Goal: Find specific page/section: Find specific page/section

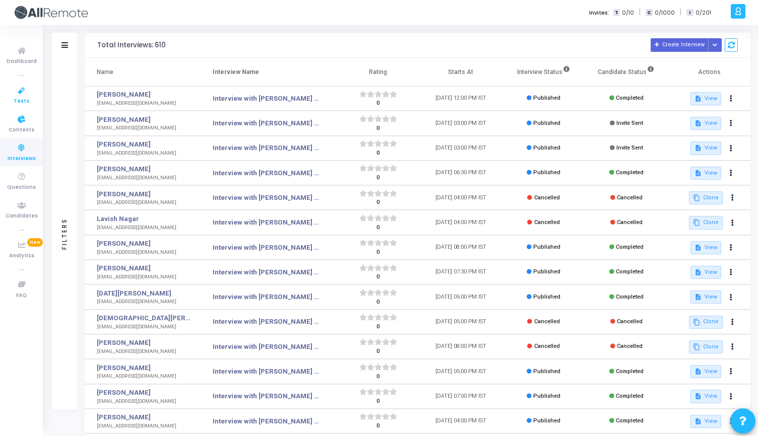
click at [22, 89] on icon at bounding box center [21, 91] width 21 height 13
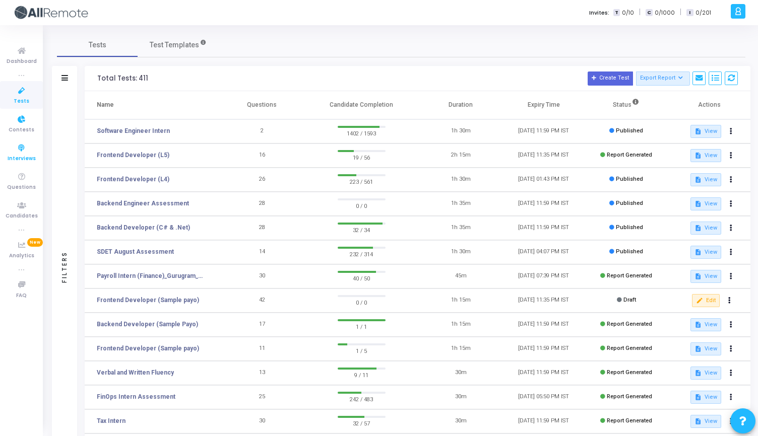
click at [22, 147] on icon at bounding box center [21, 148] width 21 height 13
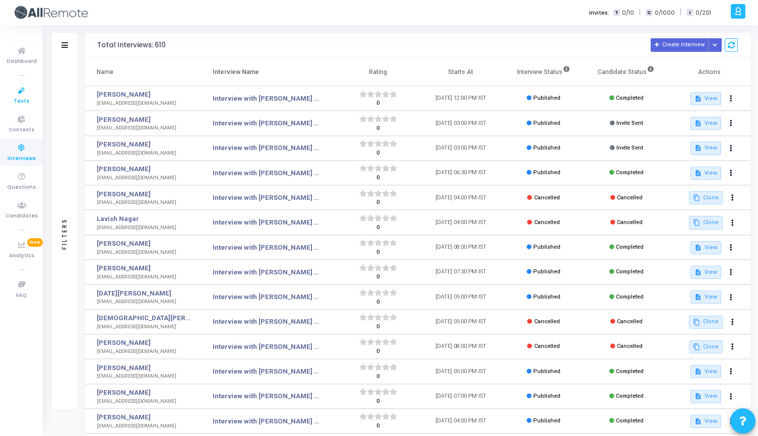
click at [20, 93] on icon at bounding box center [21, 91] width 21 height 13
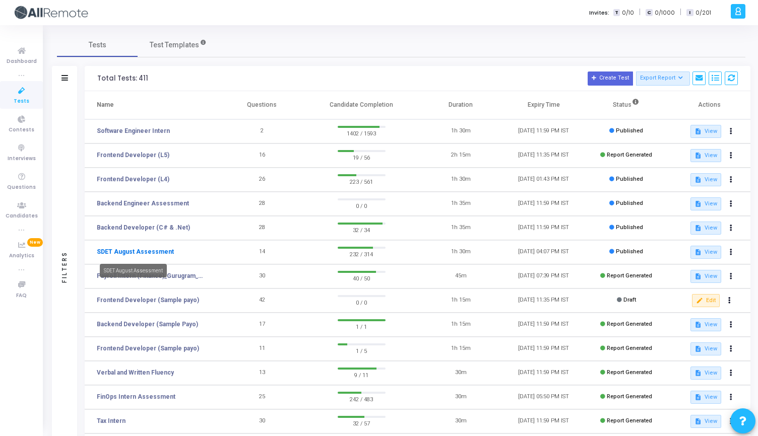
click at [159, 250] on link "SDET August Assessment" at bounding box center [135, 251] width 77 height 9
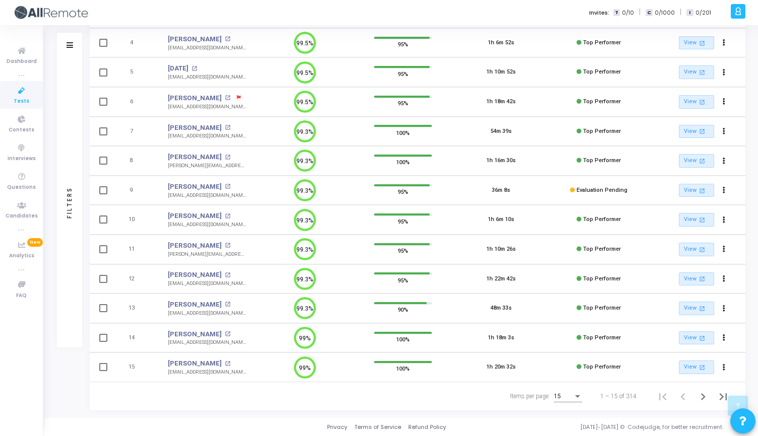
click at [566, 400] on div "15" at bounding box center [568, 394] width 28 height 17
click at [555, 390] on span "50" at bounding box center [568, 391] width 28 height 18
